Goal: Task Accomplishment & Management: Complete application form

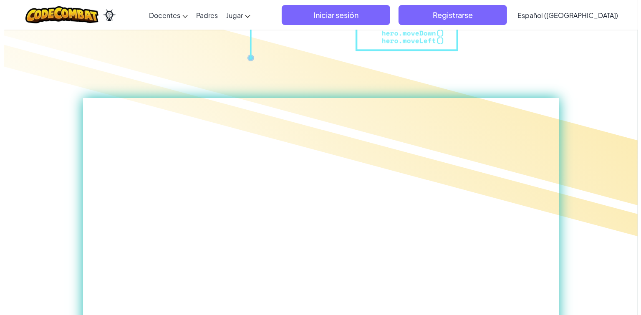
scroll to position [278, 0]
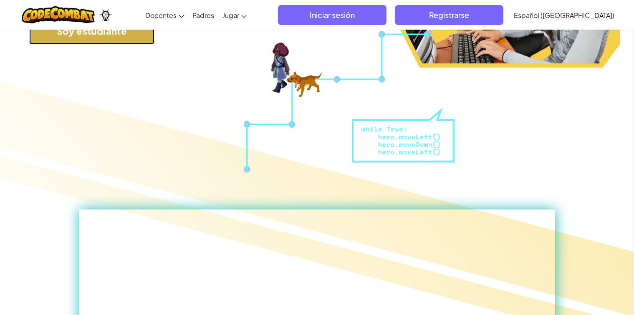
click at [126, 43] on button "Soy estudiante" at bounding box center [91, 31] width 125 height 28
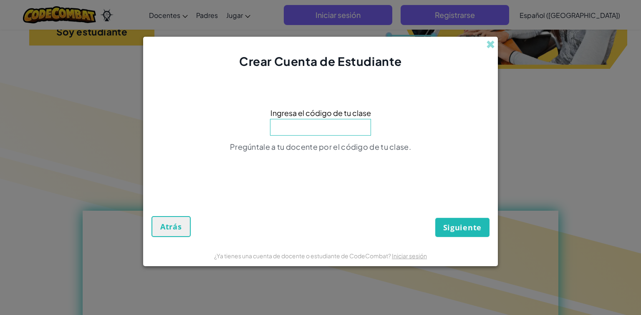
paste input "PathBoatShape"
type input "PathBoatShape"
click at [465, 231] on font "Siguiente" at bounding box center [462, 227] width 38 height 10
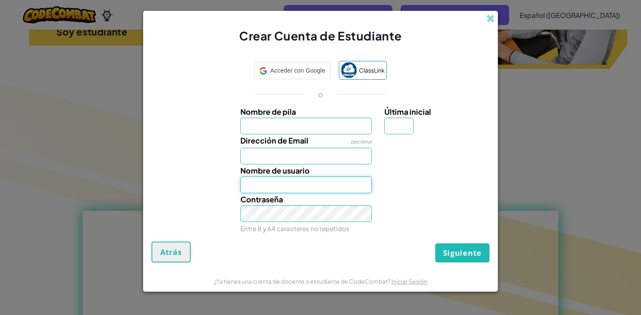
type input "[EMAIL_ADDRESS][DOMAIN_NAME]"
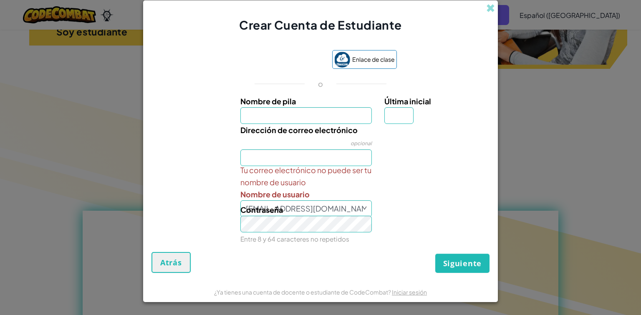
click at [391, 201] on div "Tu correo electrónico no puede ser tu nombre de usuario Nombre de usuario [EMAI…" at bounding box center [320, 190] width 346 height 53
click at [490, 8] on span at bounding box center [490, 8] width 9 height 9
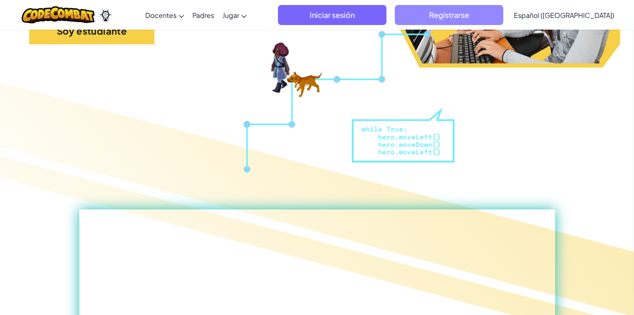
click at [441, 14] on span "Registrarse" at bounding box center [449, 15] width 109 height 20
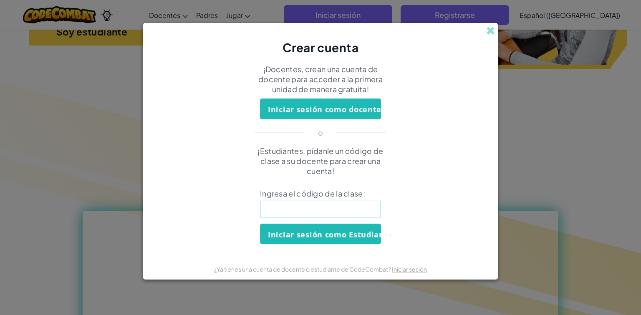
drag, startPoint x: 320, startPoint y: 215, endPoint x: 284, endPoint y: 211, distance: 36.1
click at [284, 211] on input at bounding box center [320, 209] width 121 height 17
type input "PathBoatShape"
click at [327, 233] on font "Iniciar sesión como Estudiante" at bounding box center [330, 235] width 125 height 10
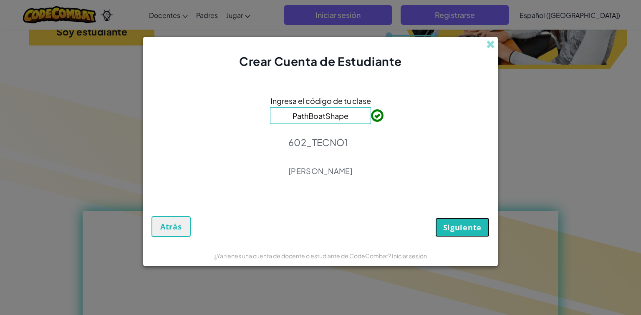
click at [474, 228] on font "Siguiente" at bounding box center [462, 227] width 38 height 10
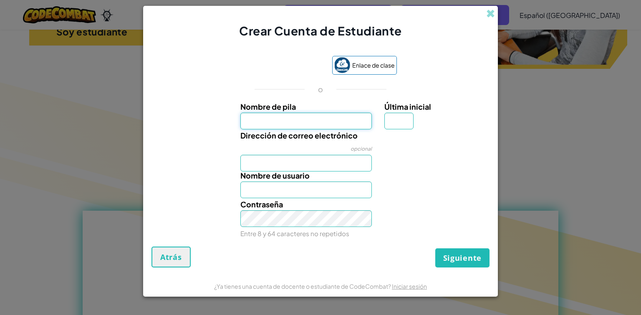
click at [329, 121] on input "Nombre de pila" at bounding box center [306, 121] width 132 height 17
type input "[PERSON_NAME]"
click at [399, 119] on input "Última inicial" at bounding box center [398, 121] width 29 height 17
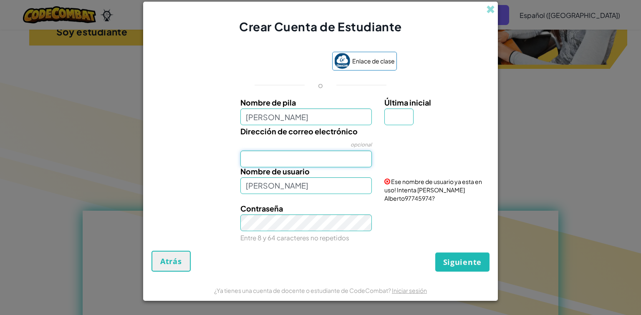
click at [318, 163] on input "Dirección de correo electrónico" at bounding box center [306, 159] width 132 height 17
type input "AL07166285"
click at [398, 120] on input "Última inicial" at bounding box center [398, 117] width 29 height 17
type input "z"
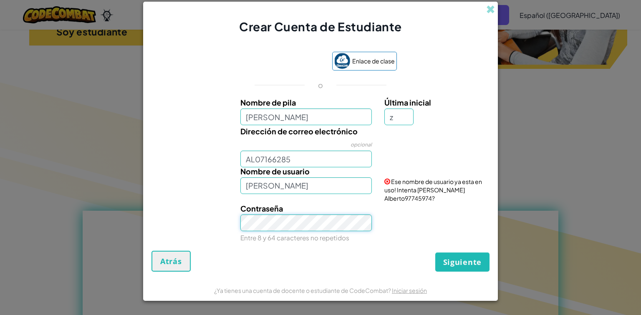
type input "[PERSON_NAME]"
click at [461, 268] on button "Siguiente" at bounding box center [462, 262] width 54 height 19
click at [465, 259] on font "Siguiente" at bounding box center [462, 262] width 38 height 10
click at [246, 162] on input "AL07166285" at bounding box center [306, 159] width 132 height 17
click at [322, 157] on input "AL07166285" at bounding box center [306, 159] width 132 height 17
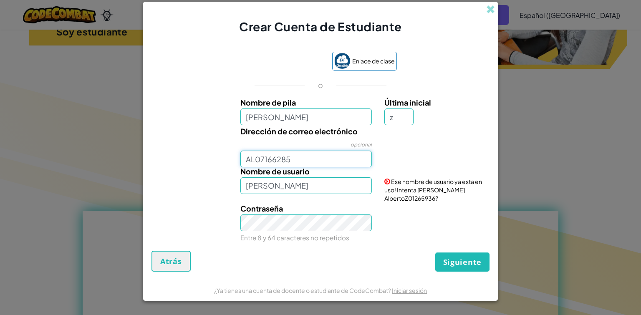
click at [245, 160] on input "AL07166285" at bounding box center [306, 159] width 132 height 17
click at [299, 162] on input "AL07166285" at bounding box center [306, 159] width 132 height 17
type input "[EMAIL_ADDRESS][DOMAIN_NAME]"
click at [471, 269] on form "Enlace de clase o Nombre de pila [PERSON_NAME] inicial z Dirección de correo el…" at bounding box center [320, 157] width 355 height 245
click at [414, 147] on font "Iniciar Sesión" at bounding box center [415, 150] width 36 height 8
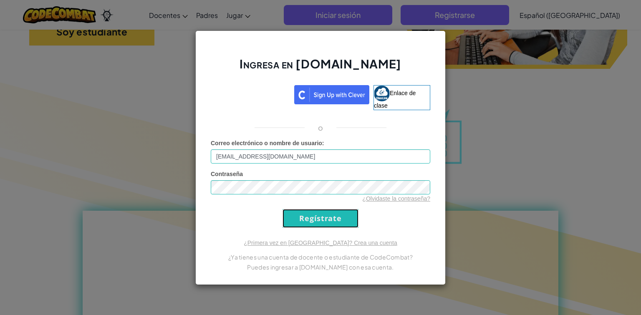
click at [339, 218] on input "Regístrate" at bounding box center [321, 218] width 76 height 19
